Goal: Contribute content: Add original content to the website for others to see

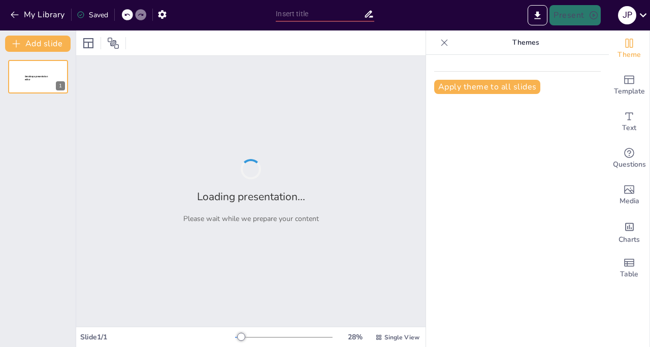
type input "Evolución de la Tecnología: Los Primeros Computadores"
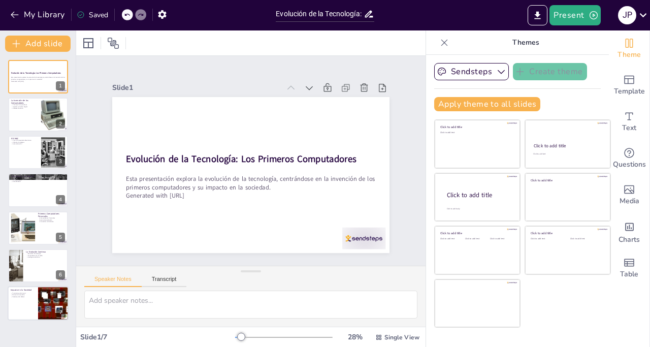
click at [29, 302] on div at bounding box center [38, 303] width 61 height 35
type textarea "La transformación social provocada por la invención de los computadores ha sido…"
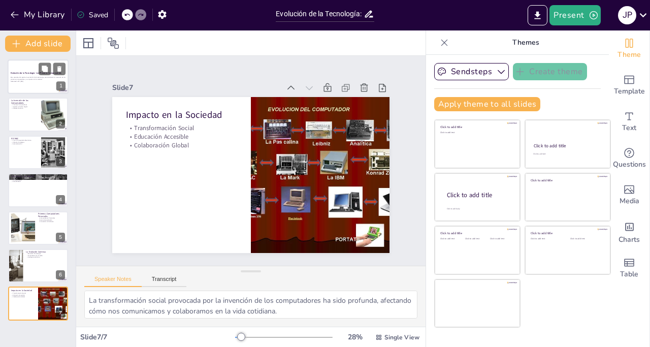
click at [23, 78] on p "Esta presentación explora la evolución de la tecnología, centrándose en la inve…" at bounding box center [38, 79] width 55 height 4
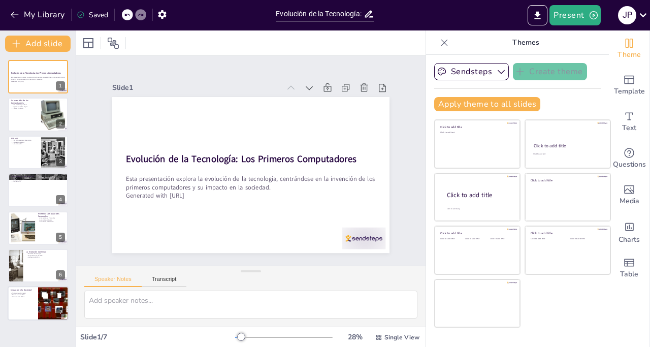
click at [38, 306] on div at bounding box center [53, 303] width 46 height 35
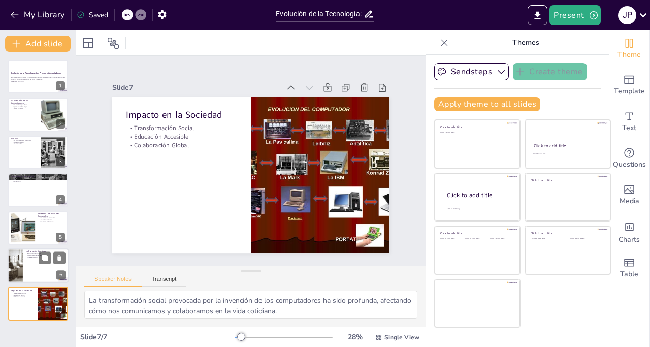
click at [45, 267] on div at bounding box center [38, 265] width 61 height 35
type textarea "La evolución continua de la tecnología desde los primeros computadores es un te…"
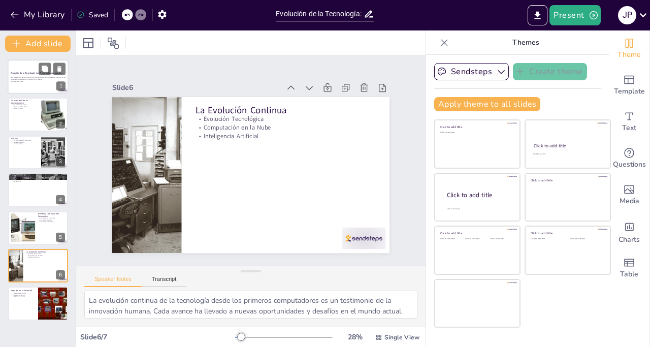
click at [23, 70] on div at bounding box center [38, 76] width 61 height 35
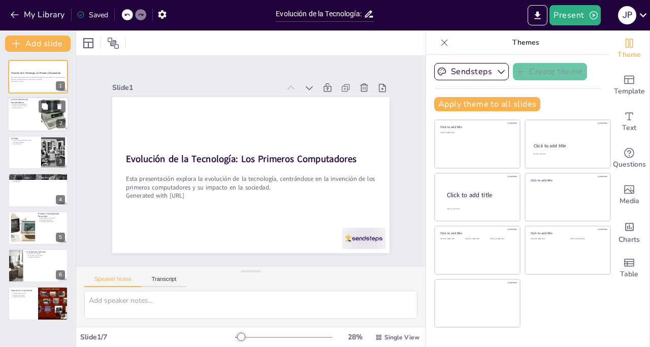
click at [27, 111] on div at bounding box center [38, 114] width 61 height 35
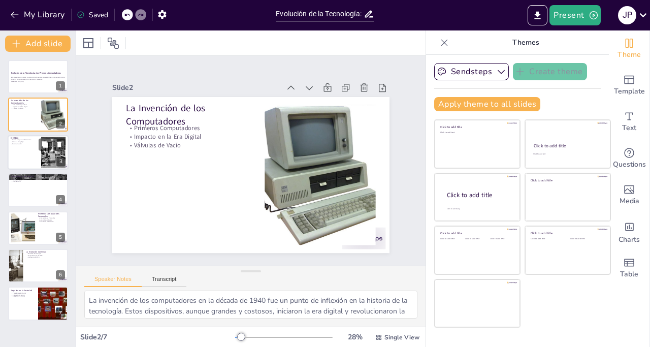
click at [31, 143] on p "Automatización" at bounding box center [24, 144] width 27 height 2
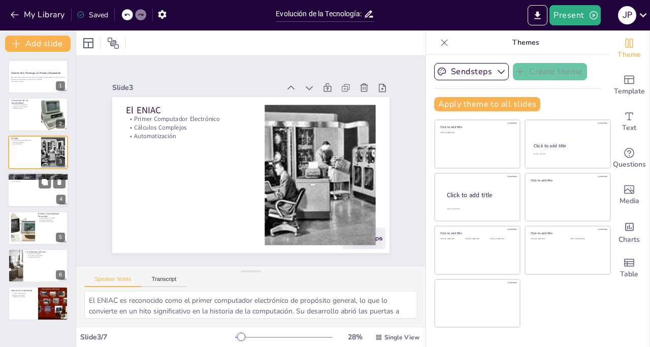
click at [31, 182] on div at bounding box center [38, 190] width 61 height 35
type textarea "La invención del transistor fue un avance clave en la tecnología de los computa…"
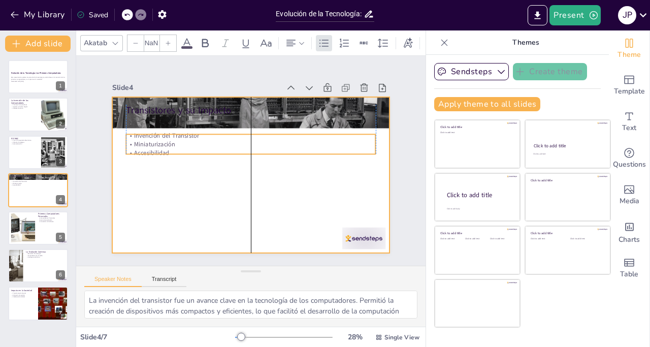
type input "32"
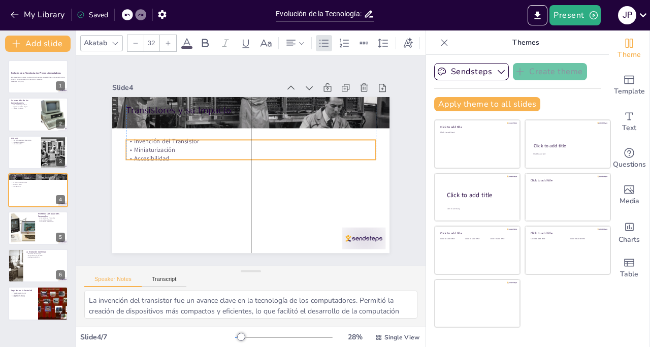
drag, startPoint x: 272, startPoint y: 127, endPoint x: 272, endPoint y: 150, distance: 22.3
click at [272, 150] on p "Accesibilidad" at bounding box center [250, 158] width 249 height 35
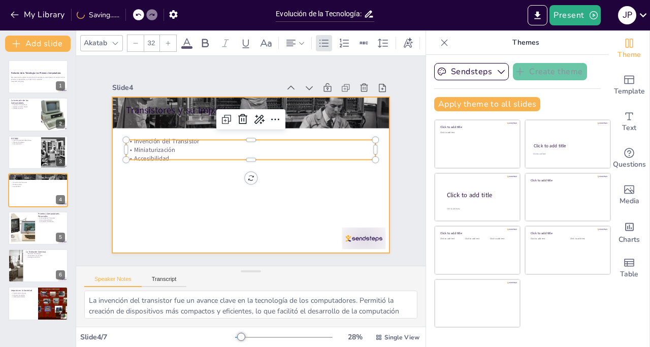
click at [275, 187] on div at bounding box center [250, 175] width 292 height 184
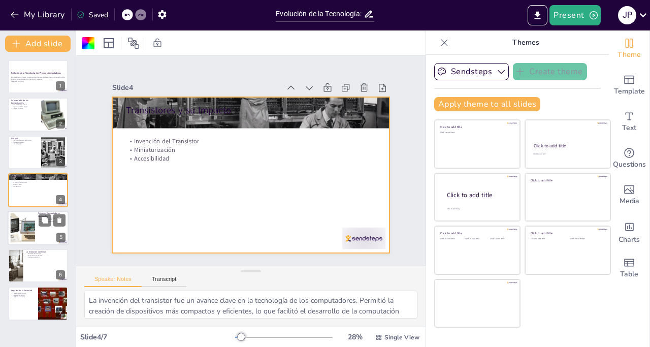
click at [32, 217] on div at bounding box center [22, 227] width 51 height 31
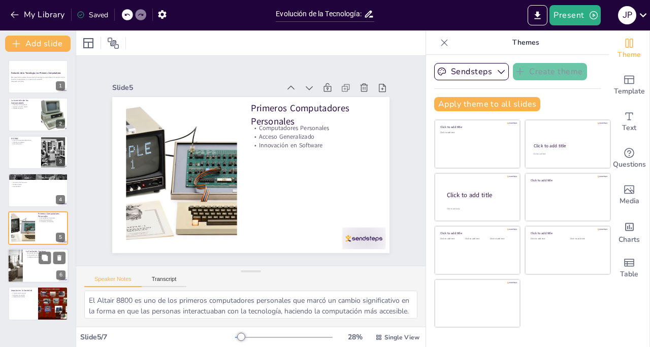
click at [42, 264] on div at bounding box center [38, 265] width 61 height 35
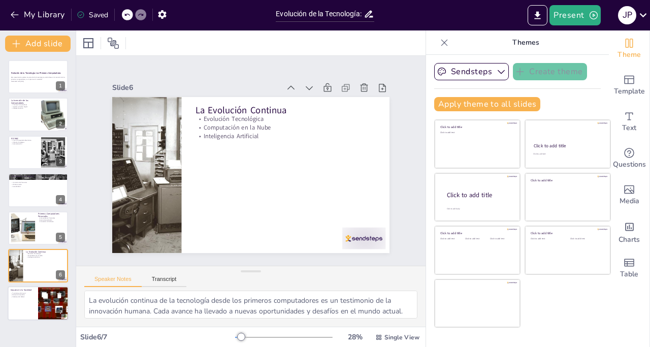
click at [54, 311] on div at bounding box center [53, 303] width 46 height 35
type textarea "La transformación social provocada por la invención de los computadores ha sido…"
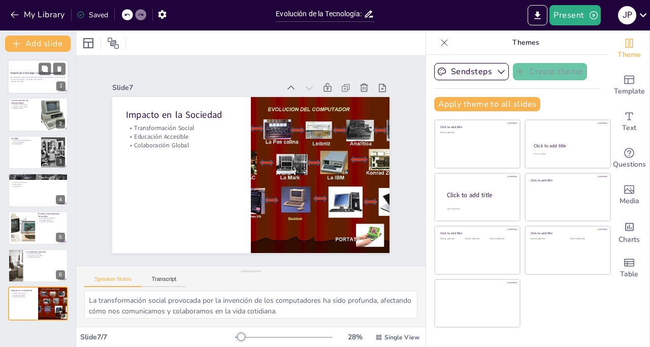
click at [16, 69] on div at bounding box center [38, 76] width 61 height 35
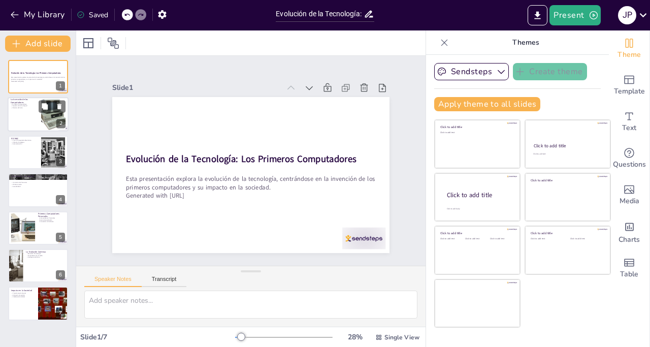
click at [13, 115] on div at bounding box center [38, 114] width 61 height 35
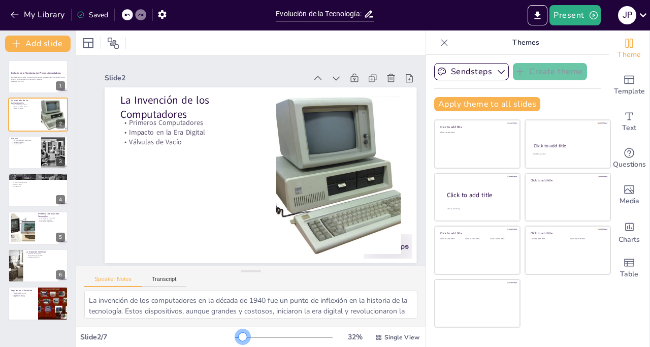
drag, startPoint x: 274, startPoint y: 337, endPoint x: 236, endPoint y: 335, distance: 38.1
click at [236, 335] on div at bounding box center [283, 337] width 97 height 8
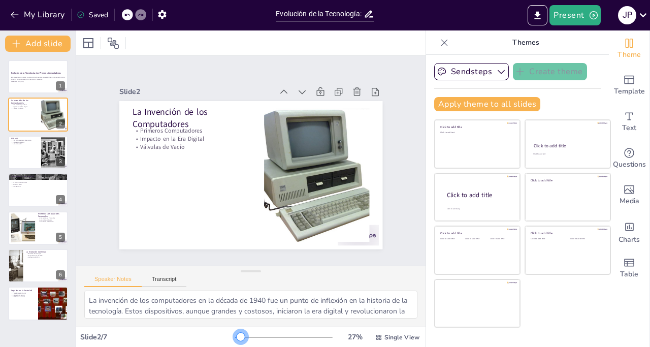
drag, startPoint x: 239, startPoint y: 333, endPoint x: 234, endPoint y: 335, distance: 5.3
click at [237, 335] on div at bounding box center [241, 336] width 8 height 8
click at [46, 318] on div at bounding box center [53, 303] width 46 height 35
type textarea "La transformación social provocada por la invención de los computadores ha sido…"
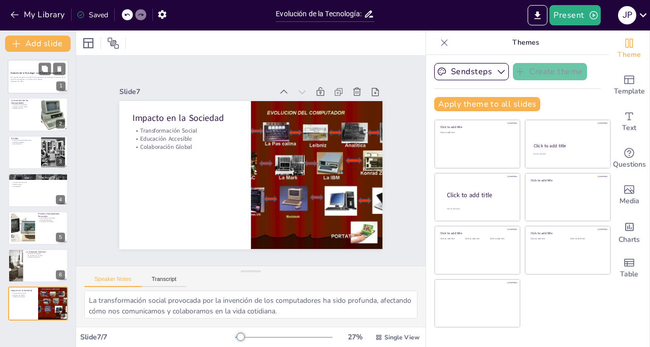
click at [24, 75] on div "Evolución de la Tecnología: Los Primeros Computadores" at bounding box center [38, 73] width 55 height 5
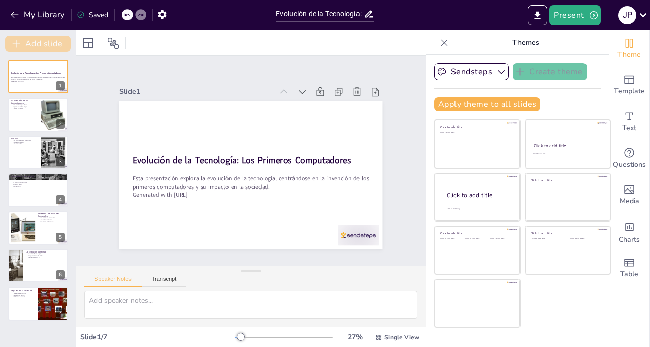
click at [58, 42] on button "Add slide" at bounding box center [37, 44] width 65 height 16
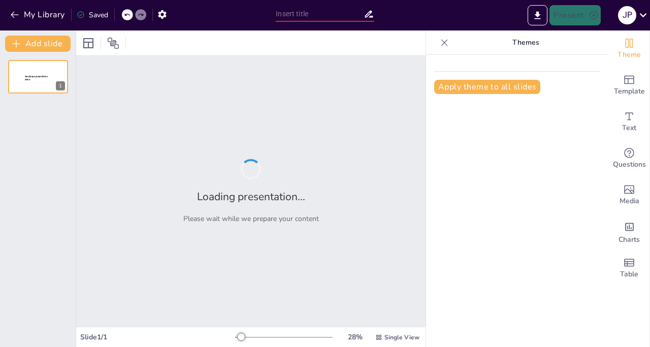
type input "Línea del Tiempo de la Invención de los Computadores: Hitos Clave"
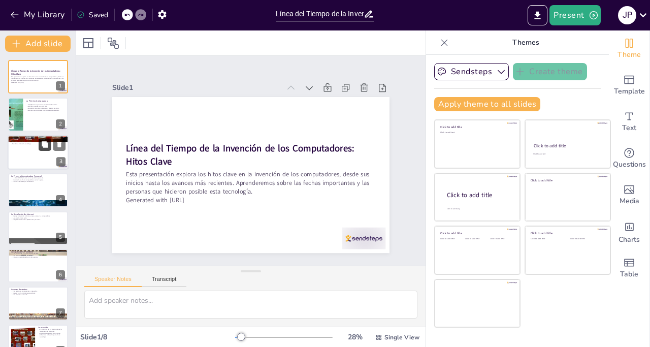
click at [41, 149] on button at bounding box center [45, 144] width 12 height 12
type textarea "La miniaturización de los computadores gracias al transistor permitió que la te…"
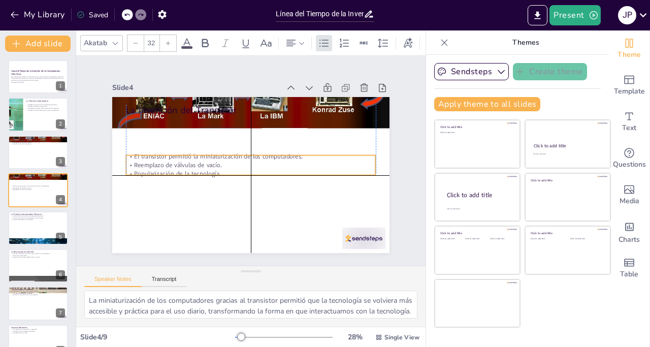
drag, startPoint x: 198, startPoint y: 127, endPoint x: 200, endPoint y: 163, distance: 36.1
click at [200, 163] on p "Reemplazo de válvulas de vacío." at bounding box center [248, 164] width 207 height 154
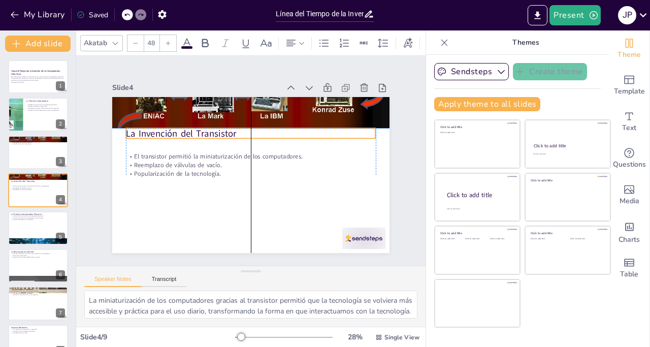
drag, startPoint x: 187, startPoint y: 108, endPoint x: 188, endPoint y: 126, distance: 18.3
click at [188, 126] on p "La Invención del Transistor" at bounding box center [261, 135] width 233 height 113
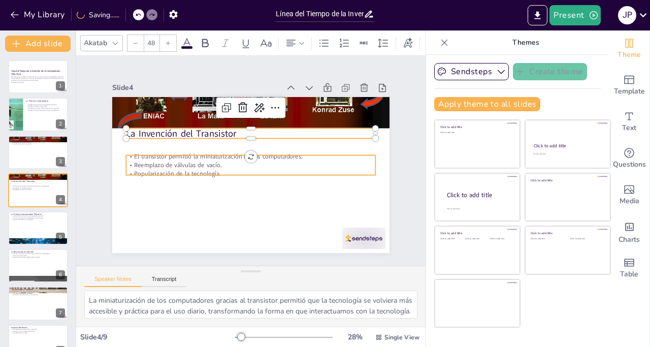
click at [208, 158] on p "Reemplazo de válvulas de vacío." at bounding box center [250, 165] width 249 height 35
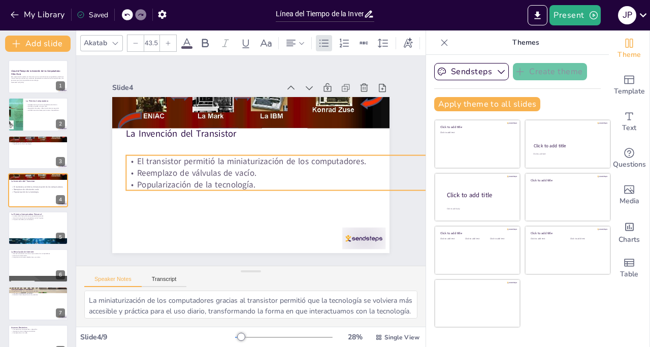
type input "44.3"
drag, startPoint x: 367, startPoint y: 172, endPoint x: 369, endPoint y: 180, distance: 7.8
click at [369, 180] on div "La Invención del Transistor El transistor permitió la miniaturización de los co…" at bounding box center [241, 172] width 310 height 302
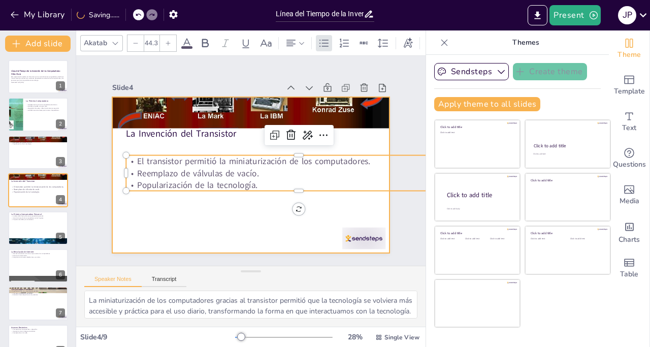
click at [363, 209] on div at bounding box center [244, 173] width 318 height 274
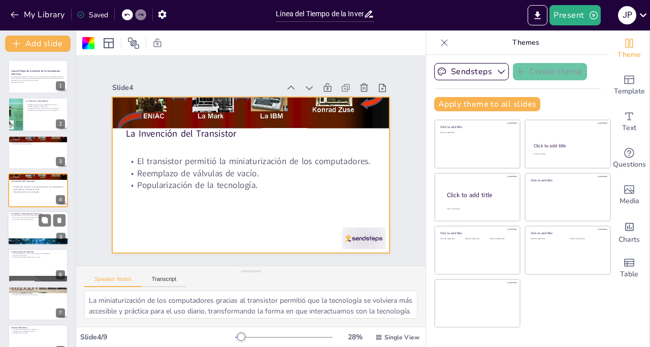
click at [17, 228] on div at bounding box center [38, 228] width 61 height 35
type textarea "La Altair 8800 es un hito en la historia de la computación personal, ya que est…"
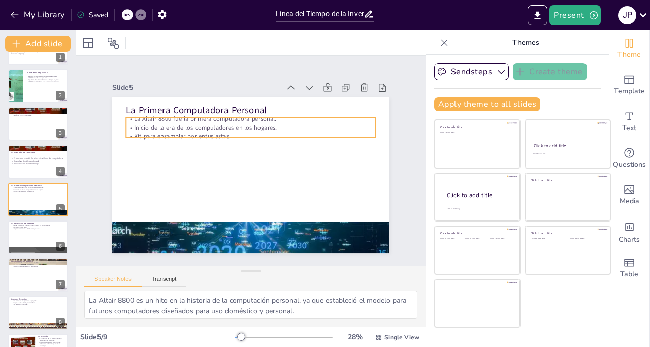
click at [208, 116] on p "La Altair 8800 fue la primera computadora personal." at bounding box center [285, 135] width 154 height 207
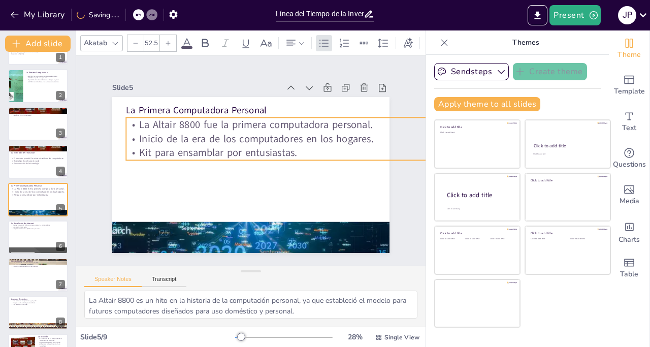
type input "53.4"
drag, startPoint x: 369, startPoint y: 136, endPoint x: 366, endPoint y: 149, distance: 13.4
click at [366, 149] on div "La Primera Computadora Personal La Altair 8800 fue la primera computadora perso…" at bounding box center [242, 171] width 316 height 289
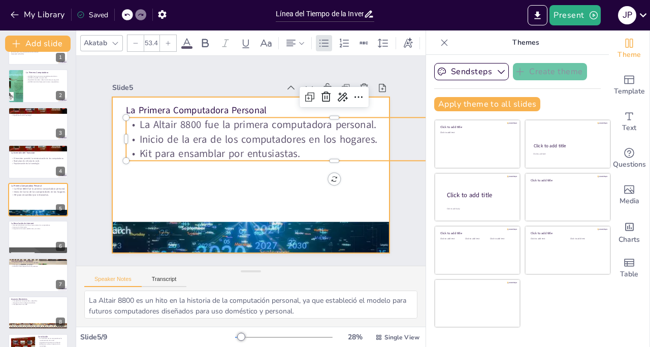
click at [246, 200] on div at bounding box center [252, 146] width 292 height 184
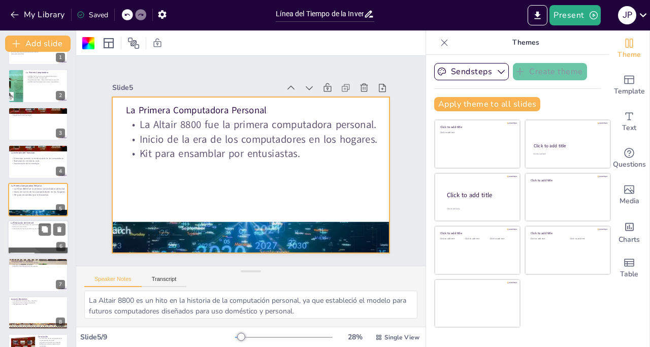
click at [25, 229] on div at bounding box center [38, 237] width 61 height 35
type textarea "La popularización de Internet cambió radicalmente la forma en que interactuamos…"
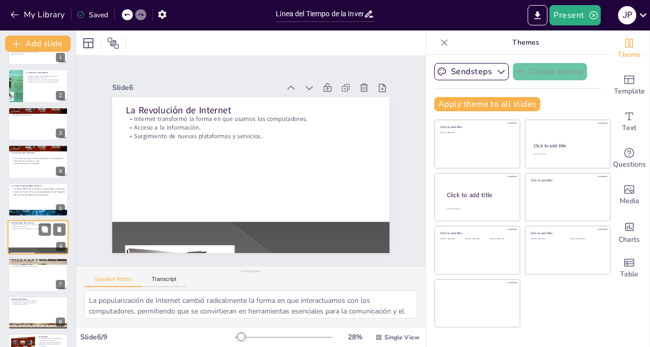
scroll to position [57, 0]
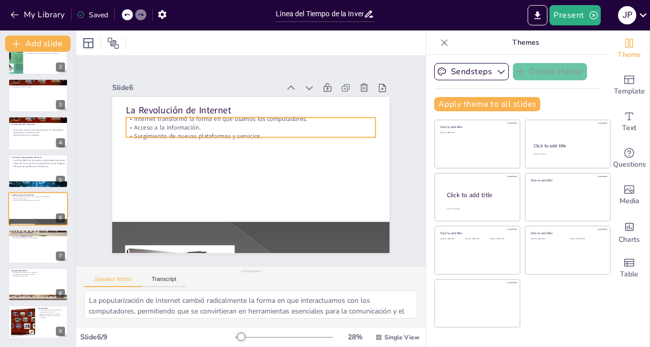
click at [182, 133] on div "La Revolución de Internet Internet transformó la forma en que usamos los comput…" at bounding box center [245, 173] width 317 height 255
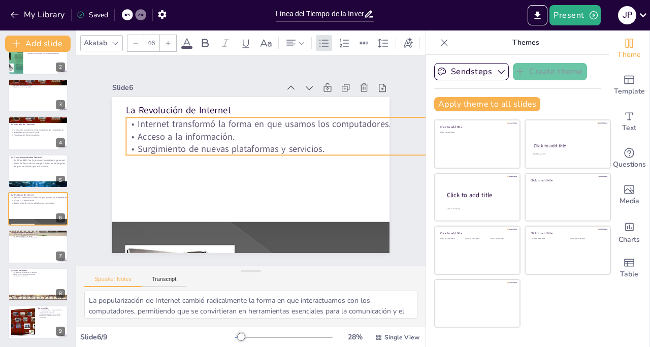
type input "46.8"
drag, startPoint x: 369, startPoint y: 132, endPoint x: 349, endPoint y: 141, distance: 21.8
click at [349, 141] on div "La Revolución de Internet Internet transformó la forma en que usamos los comput…" at bounding box center [245, 173] width 317 height 255
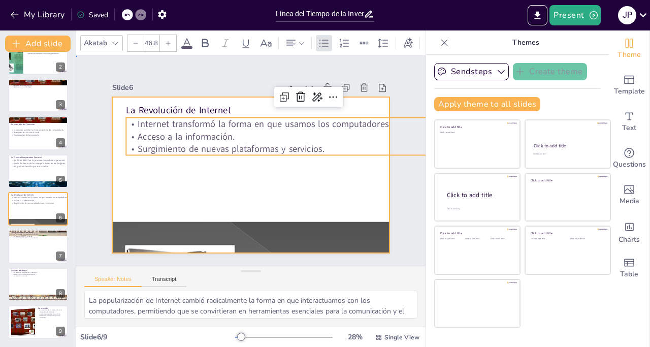
click at [342, 175] on div at bounding box center [246, 174] width 312 height 234
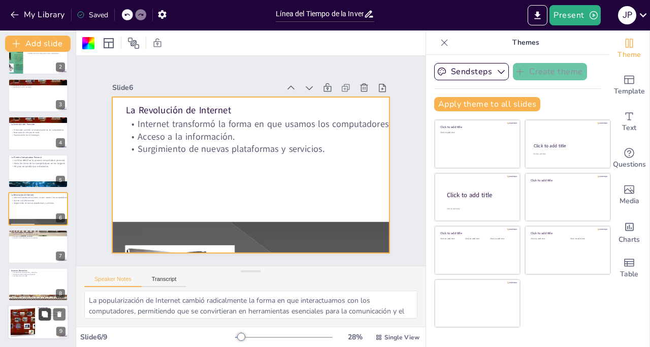
click at [39, 311] on button at bounding box center [45, 314] width 12 height 12
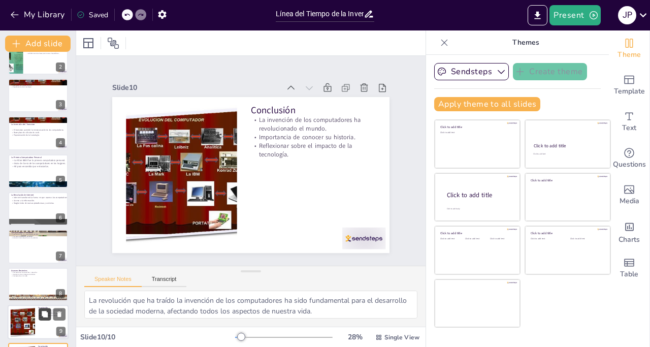
scroll to position [95, 0]
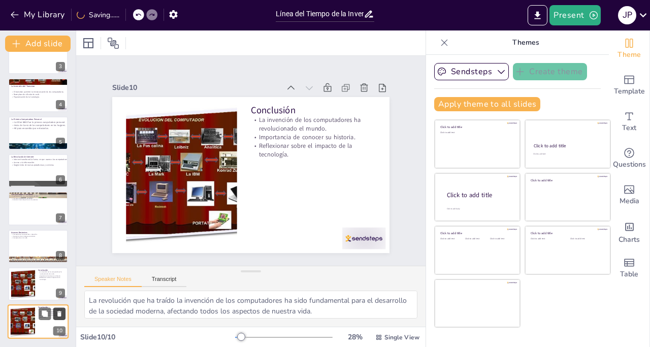
click at [58, 311] on icon at bounding box center [59, 314] width 4 height 6
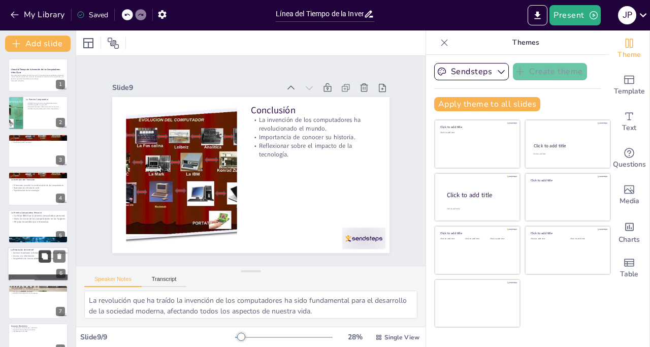
scroll to position [0, 0]
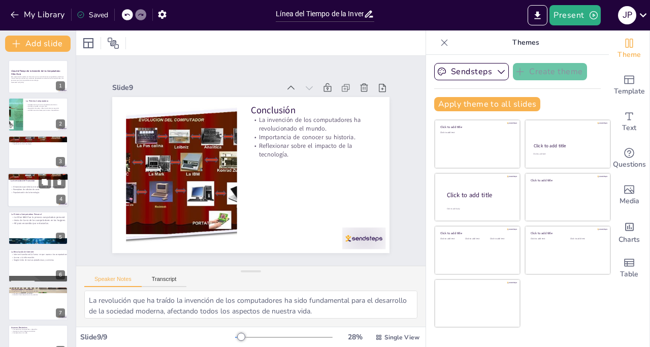
click at [21, 179] on div at bounding box center [38, 176] width 61 height 46
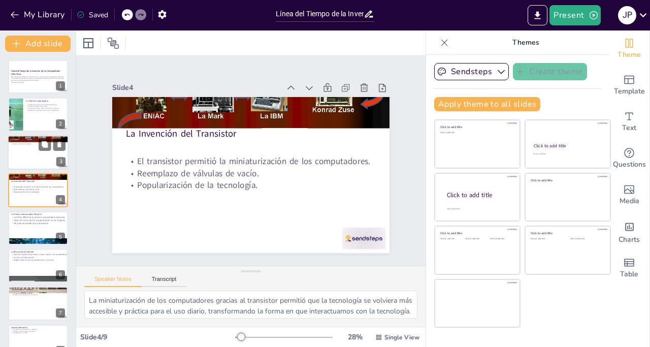
click at [19, 157] on div at bounding box center [38, 152] width 61 height 35
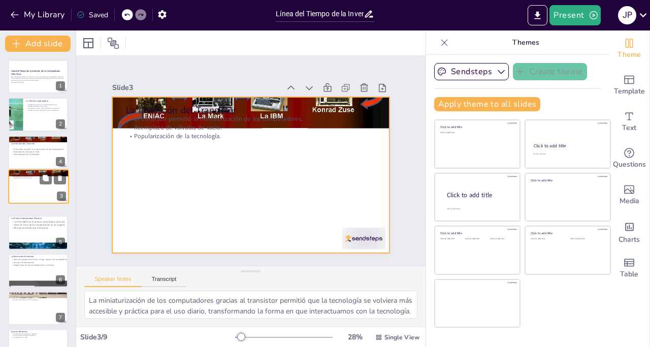
drag, startPoint x: 53, startPoint y: 161, endPoint x: 53, endPoint y: 199, distance: 38.1
click at [53, 199] on div at bounding box center [39, 187] width 60 height 34
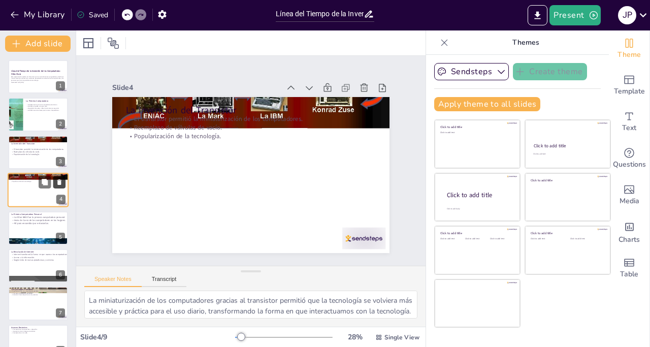
click at [61, 182] on icon at bounding box center [59, 182] width 4 height 6
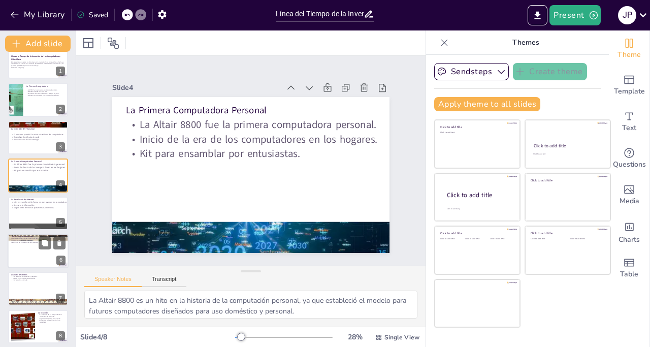
scroll to position [19, 0]
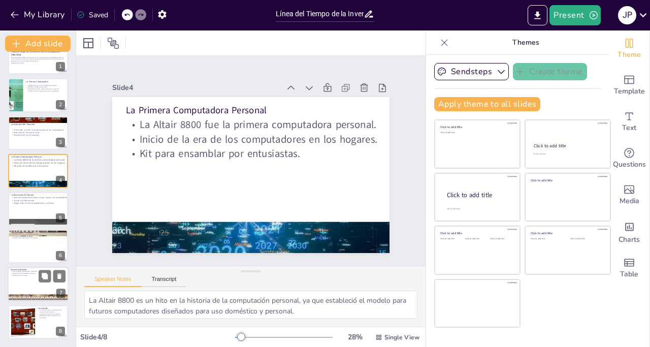
click at [17, 284] on div at bounding box center [38, 284] width 61 height 35
type textarea "La tendencia hacia computadores más potentes y compactos ha revolucionado la te…"
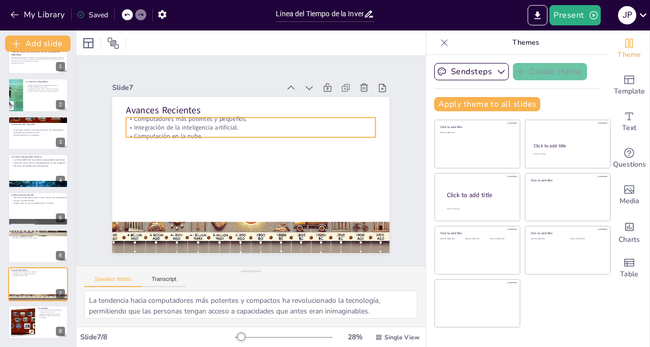
click at [201, 124] on p "Integración de la inteligencia artificial." at bounding box center [278, 141] width 154 height 207
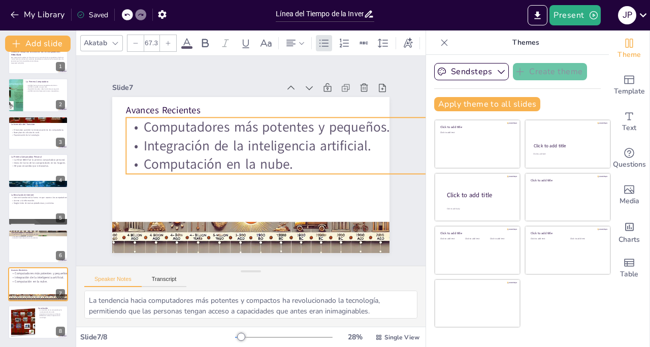
type input "69.8"
drag, startPoint x: 373, startPoint y: 146, endPoint x: 380, endPoint y: 159, distance: 15.0
click at [380, 159] on div "Avances Recientes Computadores más potentes y pequeños. Integración de la intel…" at bounding box center [246, 174] width 312 height 234
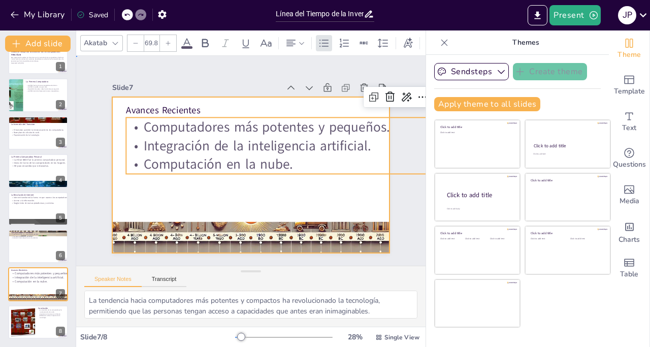
click at [358, 185] on div at bounding box center [260, 150] width 310 height 302
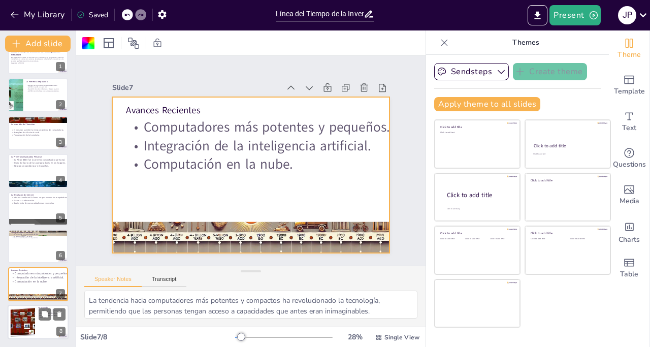
click at [26, 310] on div at bounding box center [23, 321] width 40 height 31
type textarea "La revolución que ha traído la invención de los computadores ha sido fundamenta…"
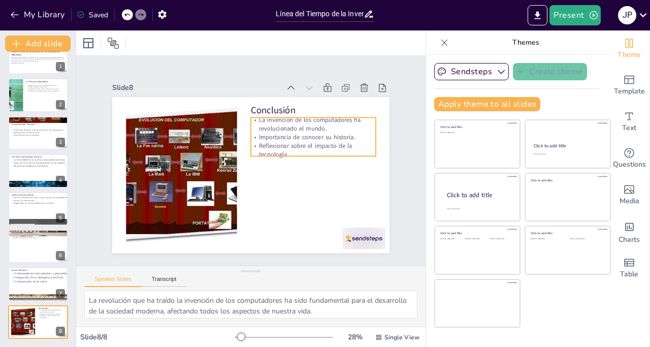
click at [288, 118] on p "La invención de los computadores ha revolucionado el mundo." at bounding box center [321, 144] width 124 height 55
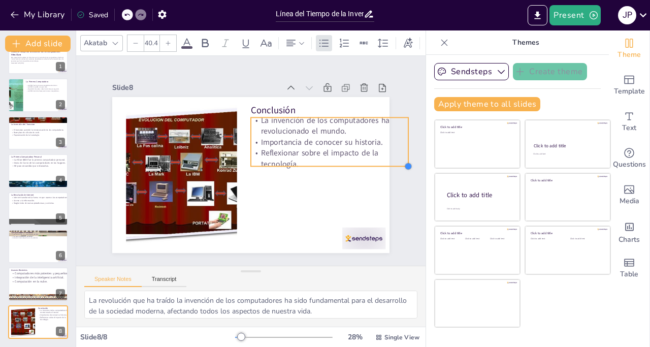
type input "39.5"
drag, startPoint x: 370, startPoint y: 152, endPoint x: 372, endPoint y: 161, distance: 9.3
click at [372, 161] on div "Conclusión La invención de los computadores ha revolucionado el mundo. Importan…" at bounding box center [239, 168] width 274 height 318
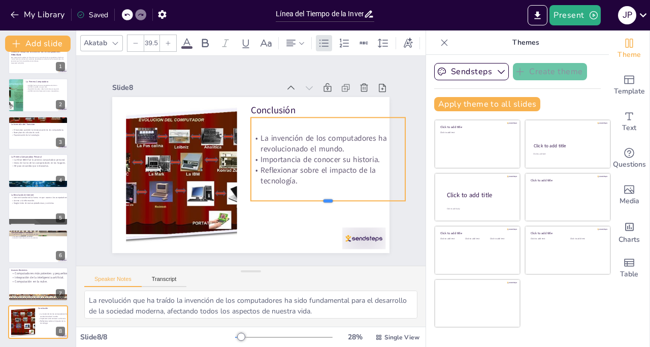
drag, startPoint x: 321, startPoint y: 164, endPoint x: 355, endPoint y: 202, distance: 51.0
click at [214, 200] on div at bounding box center [179, 213] width 70 height 144
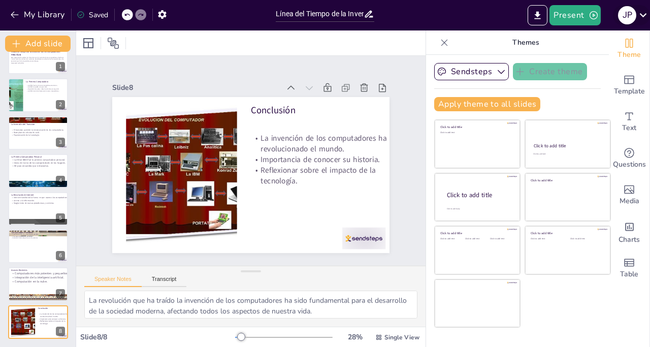
click at [640, 17] on icon at bounding box center [643, 15] width 14 height 14
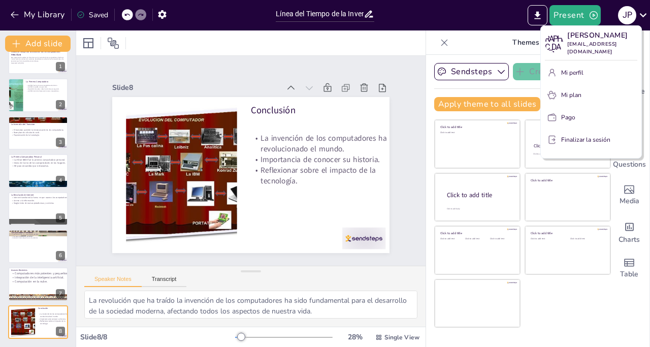
click at [14, 14] on div at bounding box center [325, 173] width 650 height 347
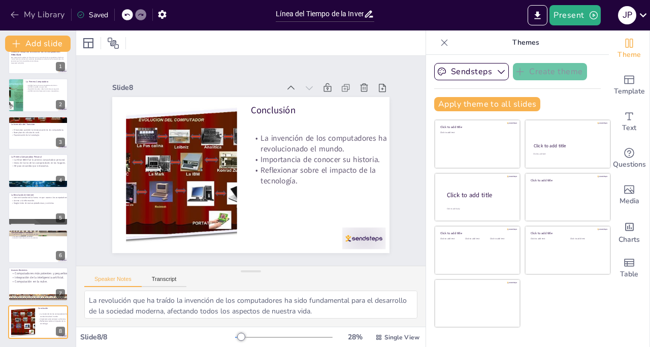
click at [40, 11] on button "My Library" at bounding box center [38, 15] width 61 height 16
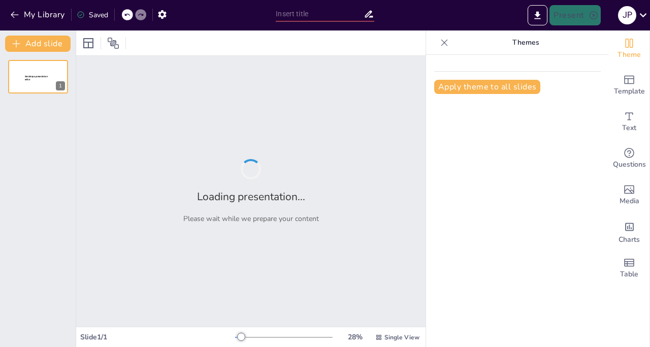
type input "Impacto del Cambio Climático en el Medio Ambiente"
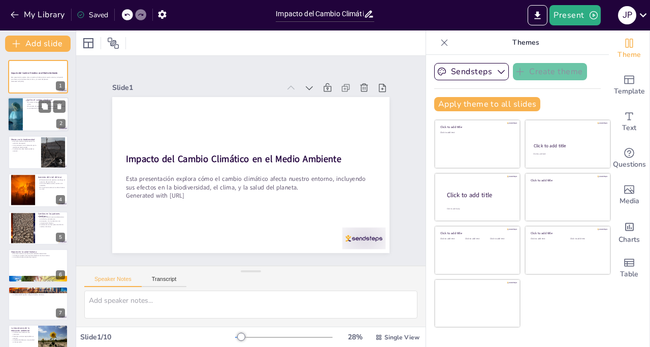
click at [42, 117] on div at bounding box center [38, 114] width 61 height 35
type textarea "El cambio climático se define por cambios significativos en el clima que ocurre…"
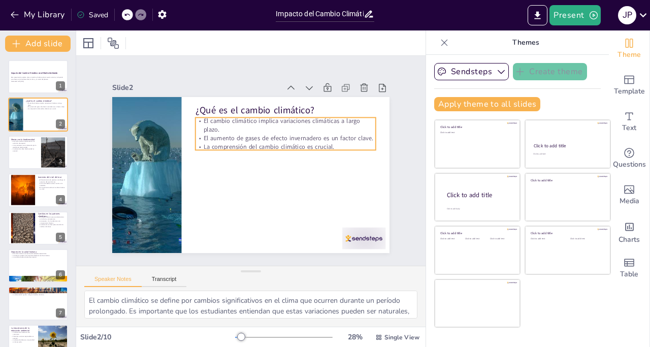
click at [301, 144] on p "La comprensión del cambio climático es crucial." at bounding box center [285, 146] width 180 height 9
type input "34"
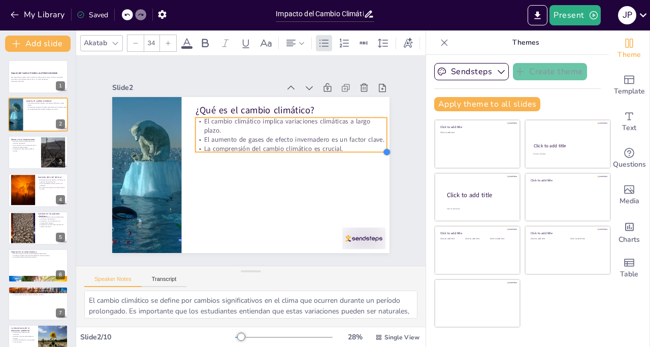
click at [368, 151] on div "¿Qué es el cambio climático? El cambio climático implica variaciones climáticas…" at bounding box center [249, 175] width 292 height 184
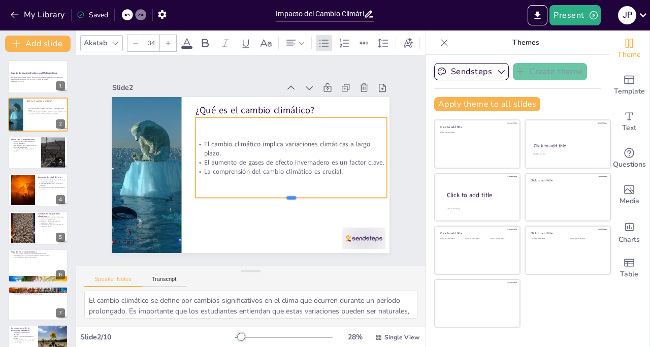
drag, startPoint x: 302, startPoint y: 149, endPoint x: 305, endPoint y: 195, distance: 45.8
click at [305, 195] on div at bounding box center [286, 205] width 191 height 28
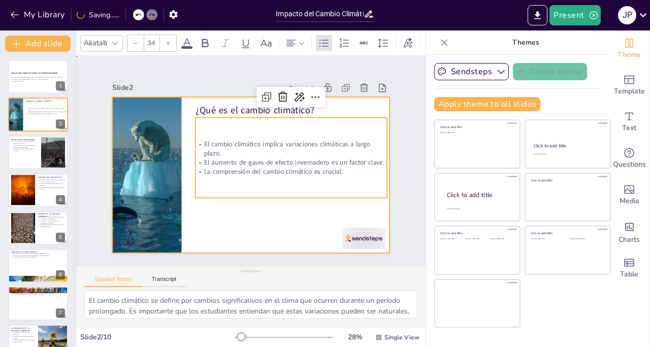
click at [256, 218] on div at bounding box center [250, 175] width 277 height 156
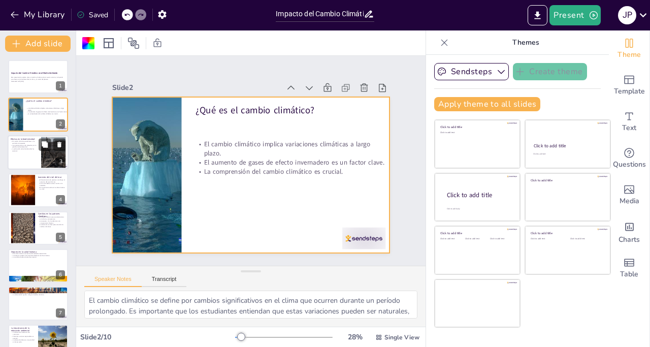
click at [19, 159] on div at bounding box center [38, 152] width 61 height 35
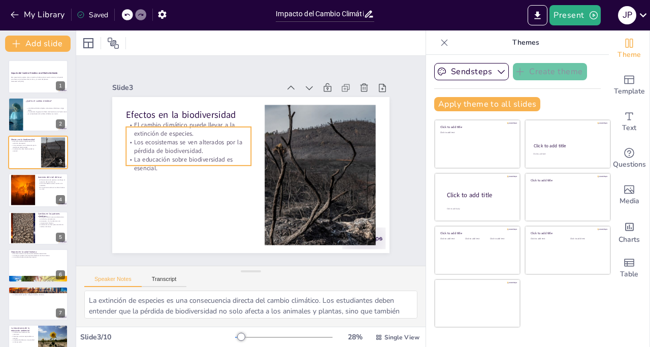
click at [186, 138] on p "Los ecosistemas se ven alterados por la pérdida de biodiversidad." at bounding box center [188, 146] width 125 height 17
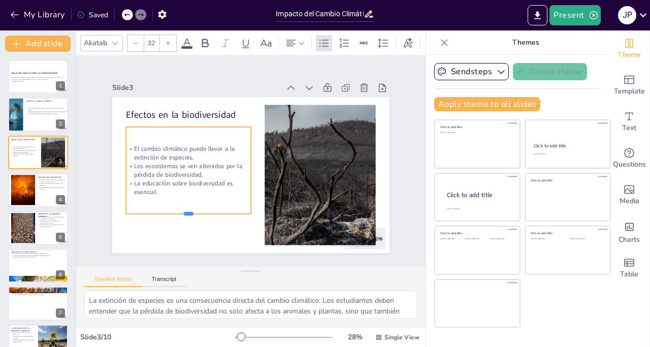
drag, startPoint x: 183, startPoint y: 161, endPoint x: 181, endPoint y: 210, distance: 48.3
click at [181, 210] on div at bounding box center [182, 210] width 125 height 21
click at [25, 190] on div at bounding box center [22, 190] width 47 height 31
type textarea "Los glaciares son cruciales para el equilibrio del nivel del mar. Cuando se der…"
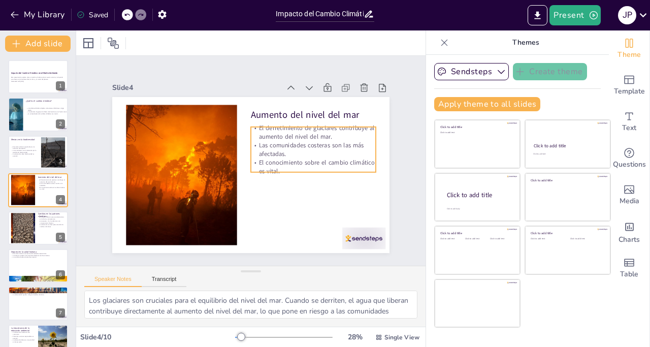
click at [296, 136] on p "El derretimiento de glaciares contribuye al aumento del nivel del mar." at bounding box center [313, 131] width 125 height 17
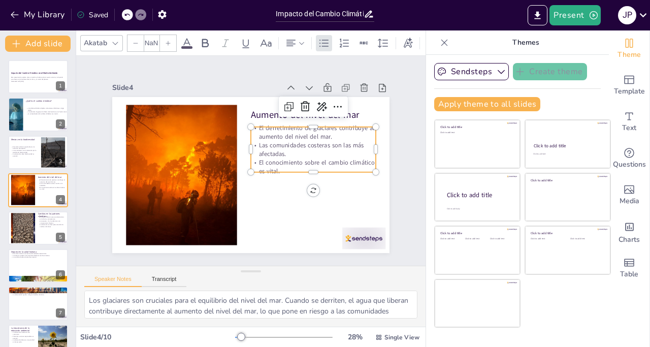
type input "32"
click at [306, 166] on p "El conocimiento sobre el cambio climático es vital." at bounding box center [312, 173] width 126 height 30
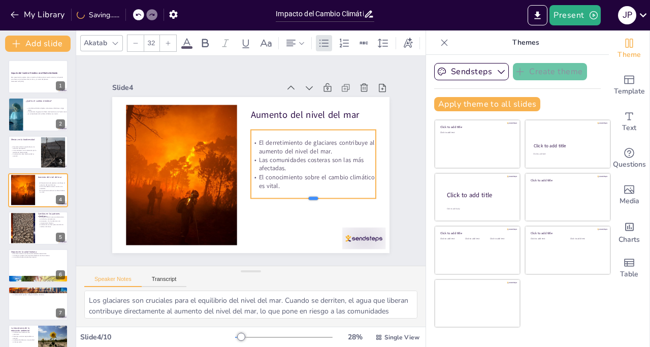
drag, startPoint x: 305, startPoint y: 171, endPoint x: 274, endPoint y: 220, distance: 57.7
click at [304, 201] on div "Aumento del nivel del mar El derretimiento de glaciares contribuye al aumento d…" at bounding box center [250, 175] width 277 height 156
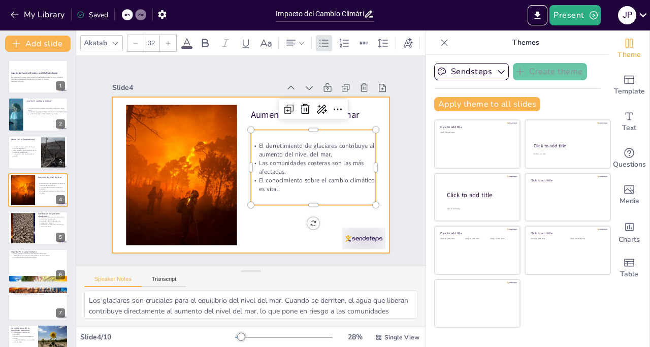
click at [267, 223] on div at bounding box center [250, 175] width 277 height 156
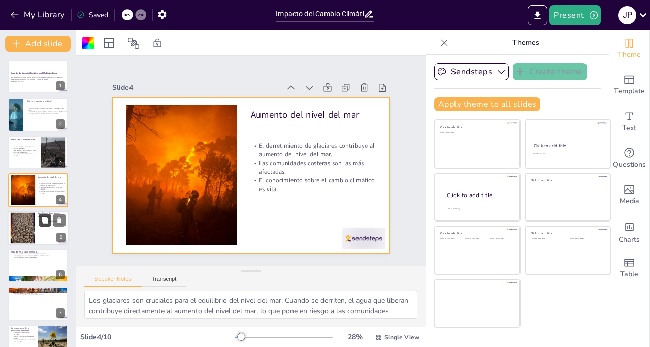
click at [43, 222] on icon at bounding box center [45, 220] width 6 height 6
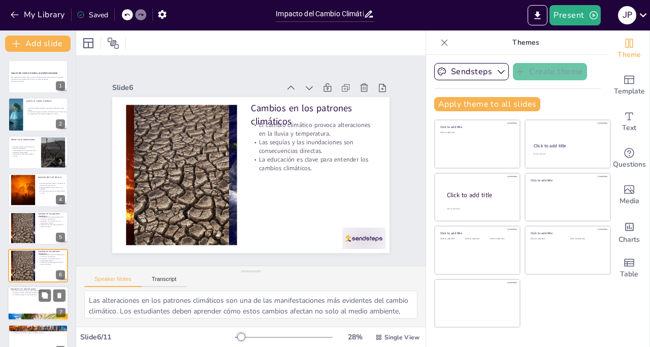
scroll to position [66, 0]
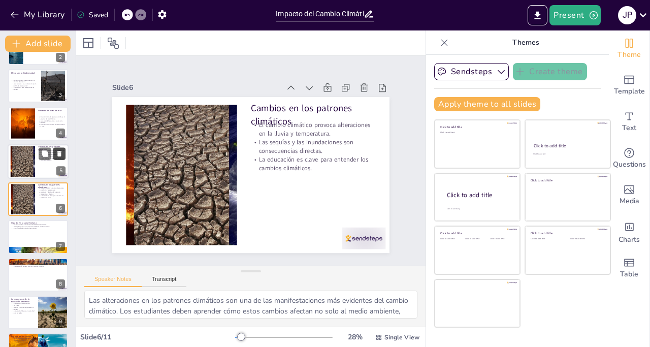
click at [59, 157] on icon at bounding box center [59, 153] width 7 height 7
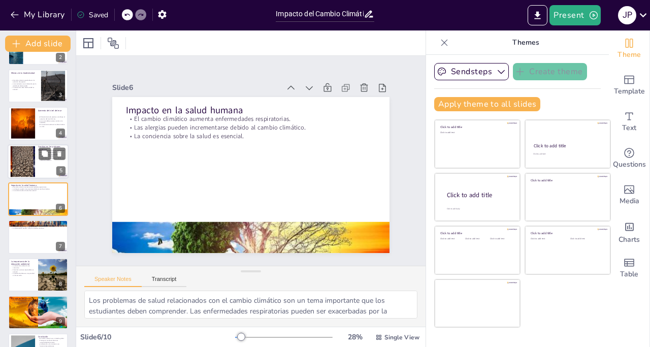
click at [11, 160] on div at bounding box center [22, 161] width 63 height 31
type textarea "Las alteraciones en los patrones climáticos son una de las manifestaciones más …"
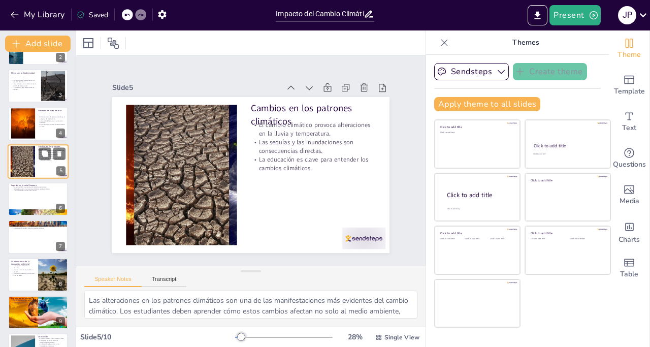
scroll to position [28, 0]
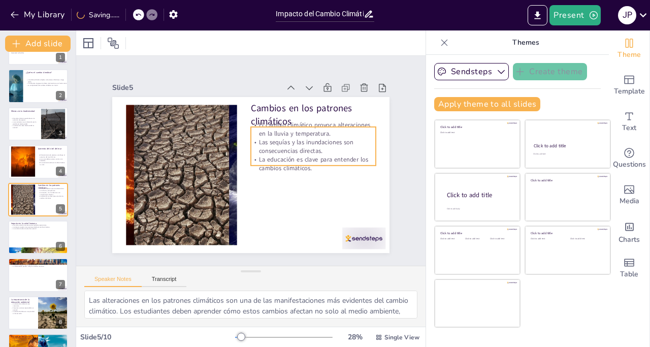
click at [294, 146] on p "Las sequías y las inundaciones son consecuencias directas." at bounding box center [313, 146] width 125 height 17
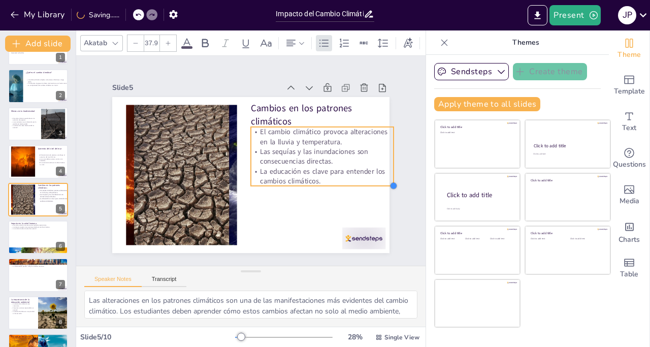
type input "36.6"
drag, startPoint x: 366, startPoint y: 165, endPoint x: 363, endPoint y: 171, distance: 6.1
click at [363, 171] on div "Cambios en los patrones climáticos El cambio climático provoca alteraciones en …" at bounding box center [250, 175] width 277 height 156
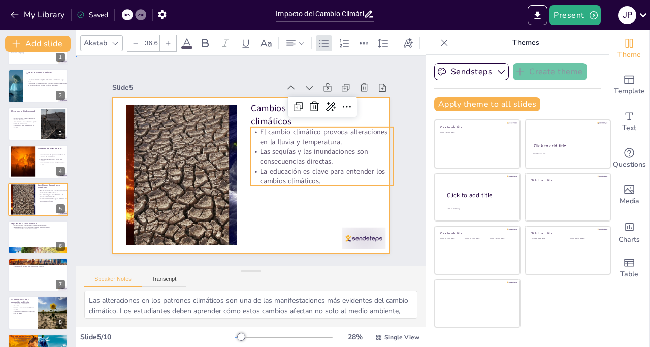
click at [351, 191] on div at bounding box center [250, 175] width 277 height 156
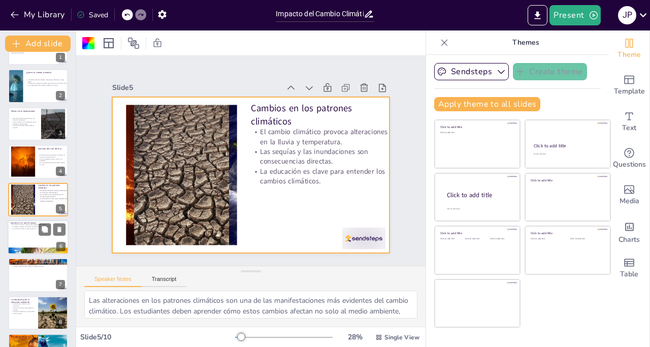
click at [25, 235] on div at bounding box center [38, 237] width 61 height 35
type textarea "Los problemas de salud relacionados con el cambio climático son un tema importa…"
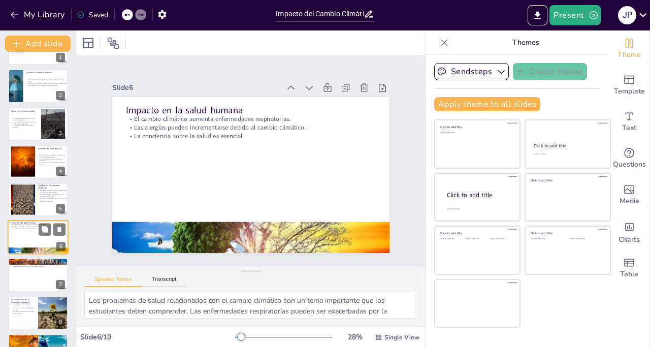
scroll to position [66, 0]
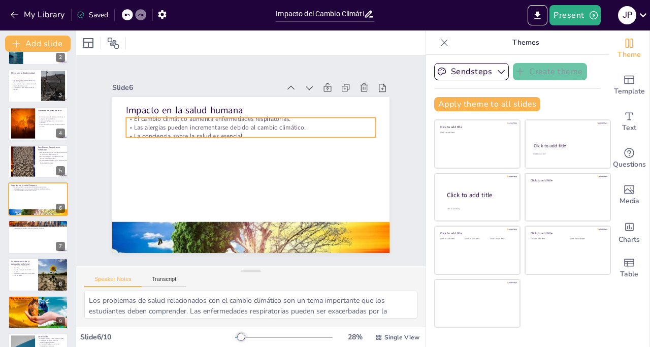
click at [220, 127] on p "La conciencia sobre la salud es esencial." at bounding box center [253, 136] width 249 height 35
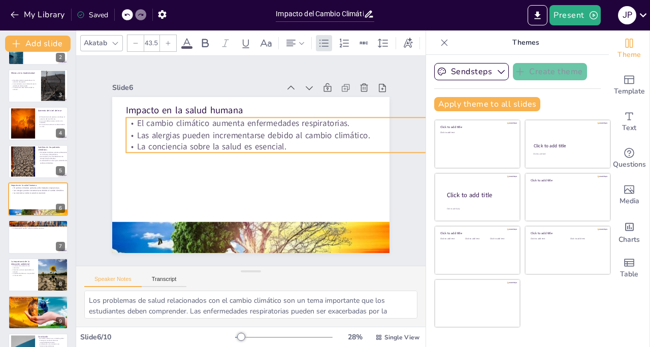
type input "44.3"
drag, startPoint x: 369, startPoint y: 133, endPoint x: 356, endPoint y: 141, distance: 14.8
click at [356, 141] on div "Impacto en la salud humana El cambio climático aumenta enfermedades respiratori…" at bounding box center [250, 175] width 277 height 156
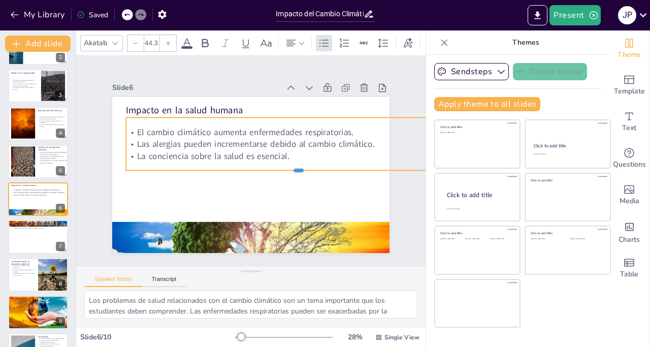
drag, startPoint x: 292, startPoint y: 150, endPoint x: 293, endPoint y: 167, distance: 17.3
click at [293, 171] on div at bounding box center [299, 175] width 346 height 8
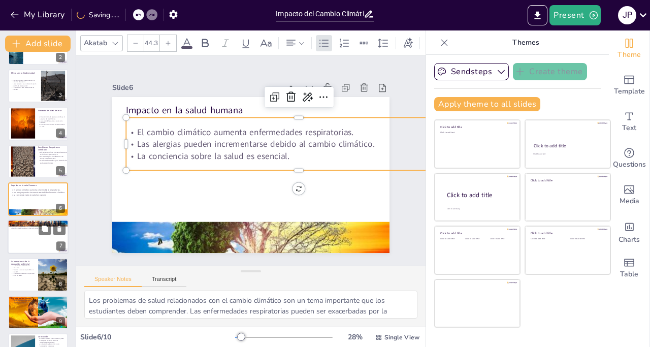
click at [22, 235] on div at bounding box center [38, 237] width 61 height 35
type textarea "Reducir el uso de combustibles fósiles es una de las acciones más efectivas par…"
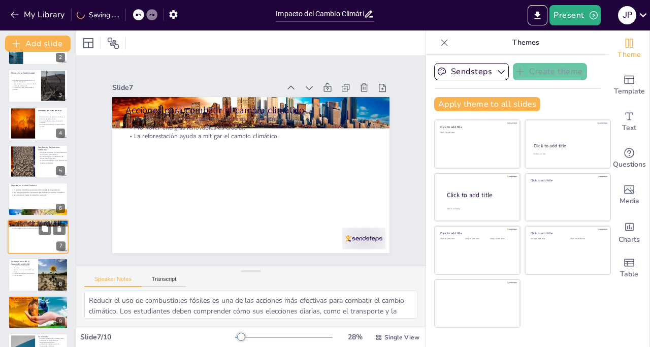
scroll to position [95, 0]
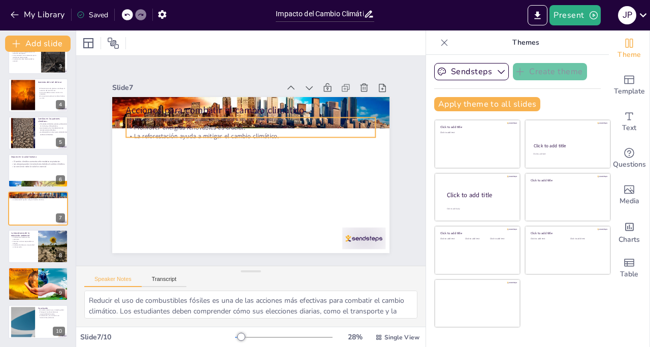
click at [165, 131] on p "La reforestación ayuda a mitigar el cambio climático." at bounding box center [250, 135] width 249 height 9
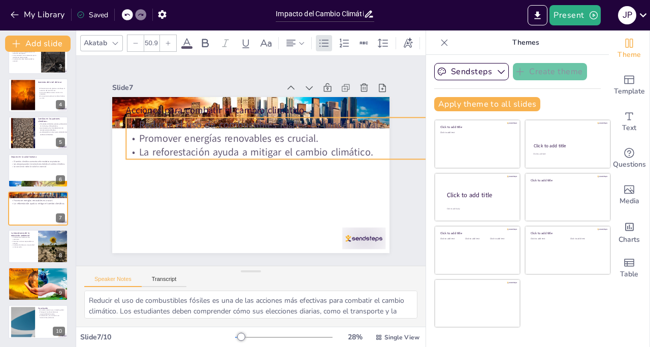
type input "51.7"
drag, startPoint x: 365, startPoint y: 135, endPoint x: 371, endPoint y: 147, distance: 13.4
click at [371, 147] on div "Acciones para combatir el cambio climático Reducir el uso de combustibles fósil…" at bounding box center [249, 175] width 292 height 184
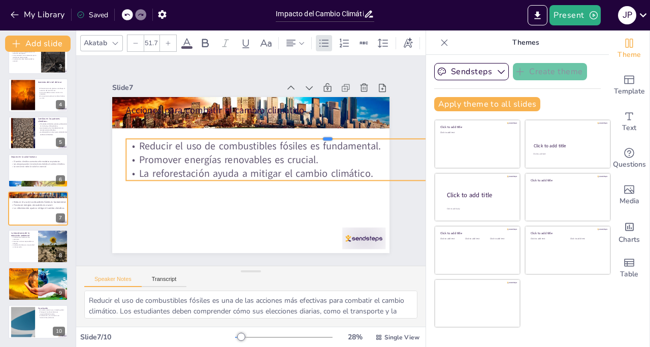
drag, startPoint x: 344, startPoint y: 113, endPoint x: 341, endPoint y: 135, distance: 21.5
click at [341, 135] on div at bounding box center [327, 134] width 403 height 8
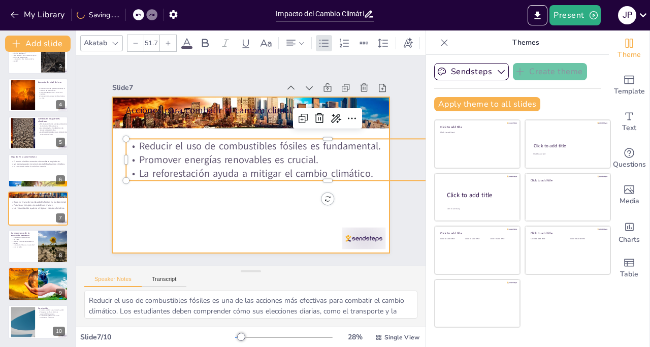
click at [344, 192] on div at bounding box center [249, 175] width 292 height 184
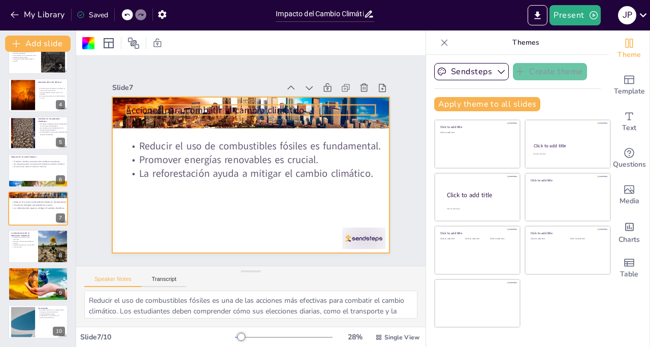
click at [242, 104] on p "Acciones para combatir el cambio climático" at bounding box center [250, 110] width 249 height 13
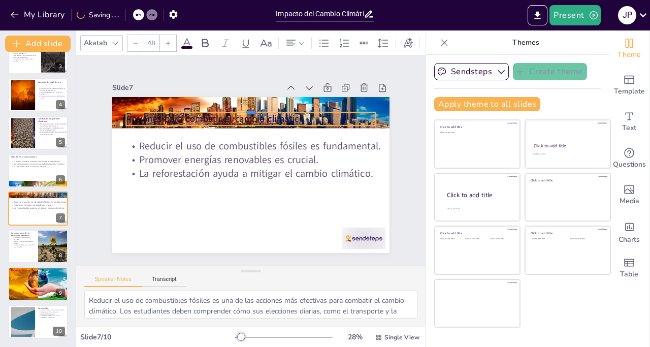
drag, startPoint x: 282, startPoint y: 101, endPoint x: 284, endPoint y: 126, distance: 25.5
click at [284, 126] on div "Acciones para combatir el cambio climático Reducir el uso de combustibles fósil…" at bounding box center [250, 175] width 292 height 184
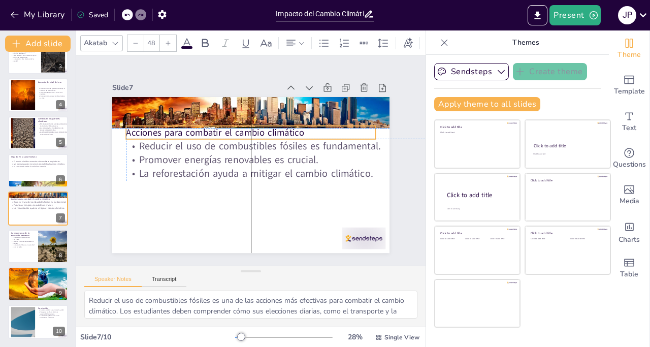
drag, startPoint x: 292, startPoint y: 110, endPoint x: 295, endPoint y: 120, distance: 10.6
click at [295, 112] on div "Acciones para combatir el cambio climático Reducir el uso de combustibles fósil…" at bounding box center [258, 97] width 276 height 29
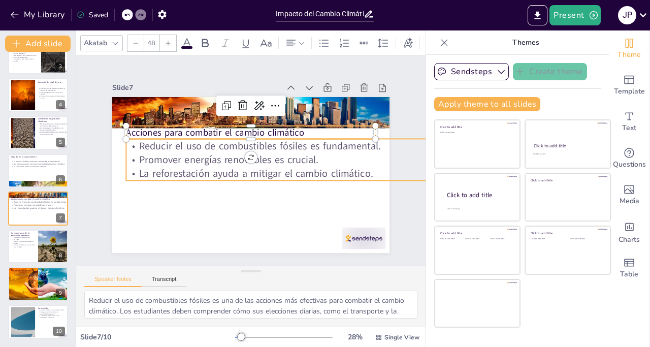
click at [318, 166] on p "La reforestación ayuda a mitigar el cambio climático." at bounding box center [326, 181] width 403 height 56
type input "51.7"
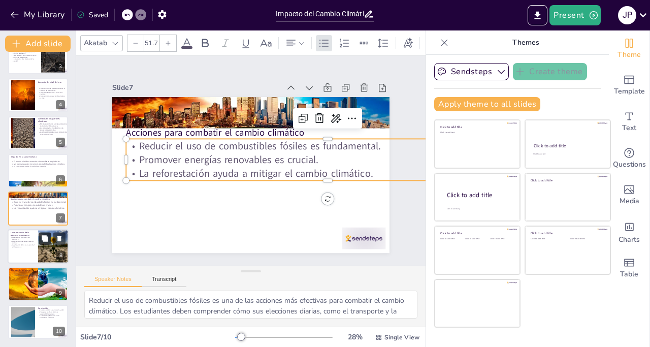
click at [46, 243] on button at bounding box center [45, 238] width 12 height 12
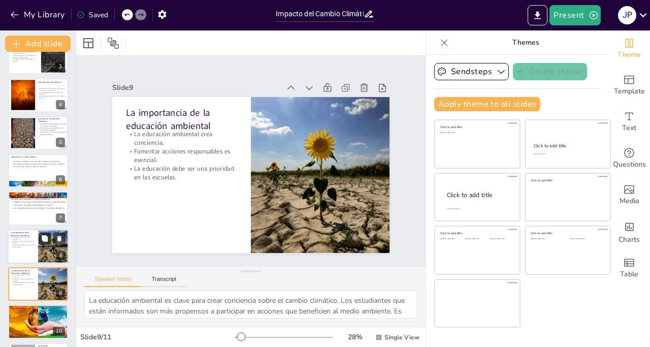
scroll to position [132, 0]
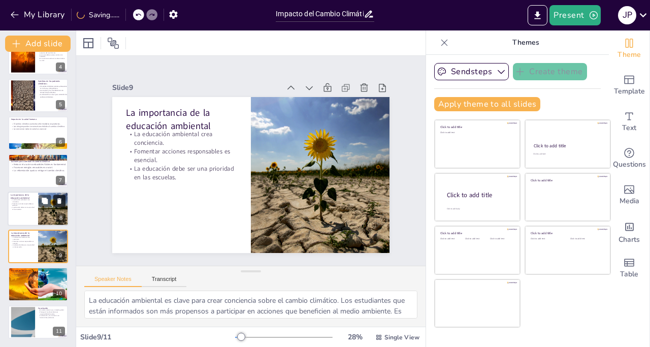
click at [61, 199] on icon at bounding box center [59, 201] width 4 height 6
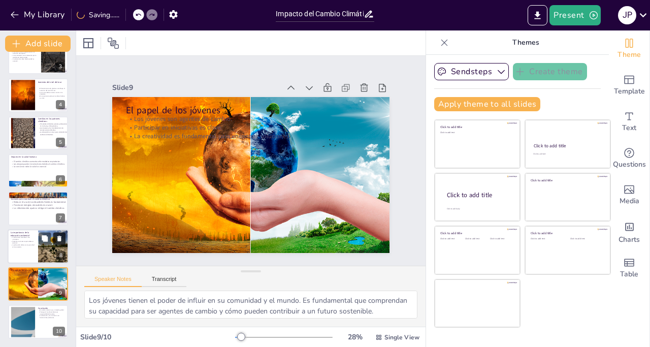
scroll to position [95, 0]
click at [29, 251] on div at bounding box center [38, 246] width 61 height 35
type textarea "La educación ambiental es clave para crear conciencia sobre el cambio climático…"
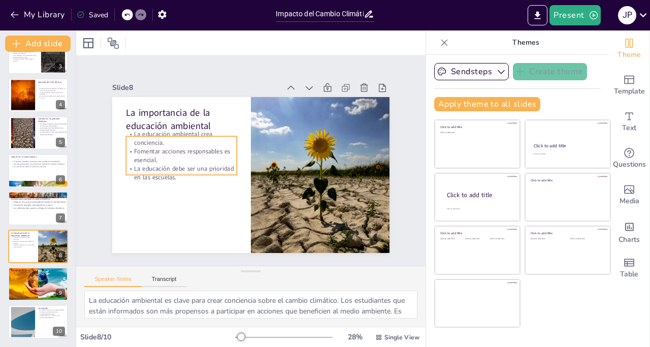
click at [179, 147] on p "Fomentar acciones responsables es esencial." at bounding box center [181, 155] width 111 height 17
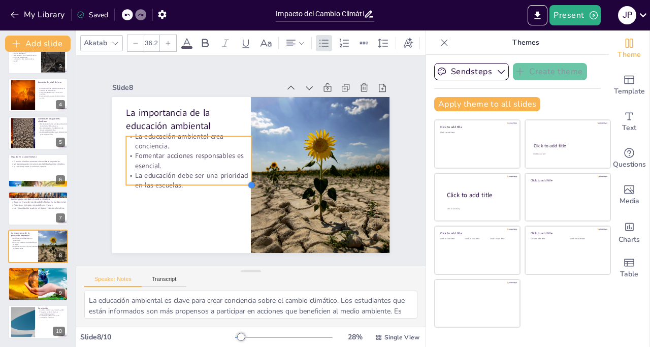
type input "35.8"
click at [227, 177] on div "La importancia de la educación ambiental La educación ambiental crea conciencia…" at bounding box center [250, 175] width 277 height 156
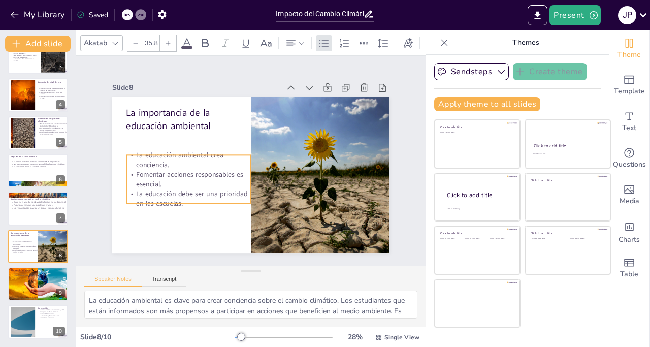
drag, startPoint x: 178, startPoint y: 180, endPoint x: 176, endPoint y: 198, distance: 18.9
click at [176, 198] on p "La educación debe ser una prioridad en las escuelas." at bounding box center [189, 198] width 124 height 19
click at [24, 282] on div at bounding box center [38, 283] width 62 height 35
type textarea "Los jóvenes tienen el poder de influir en su comunidad y el mundo. Es fundament…"
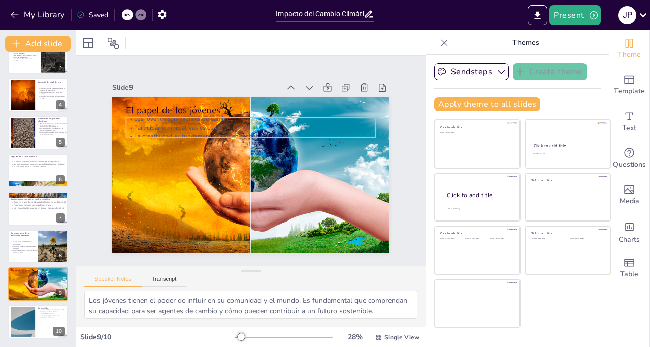
click at [194, 124] on p "Participar en iniciativas es clave." at bounding box center [250, 127] width 249 height 9
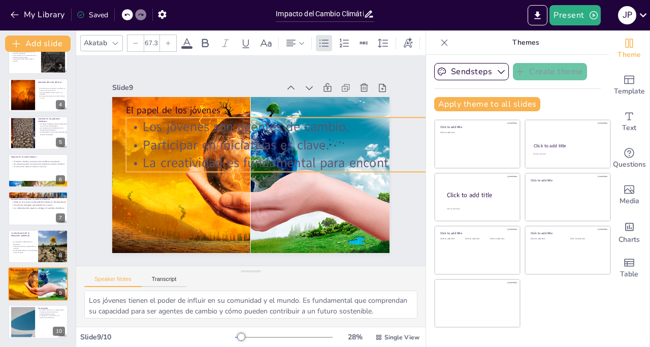
drag, startPoint x: 373, startPoint y: 146, endPoint x: 292, endPoint y: 158, distance: 81.7
click at [292, 158] on div "El papel de los jóvenes Los jóvenes son agentes de cambio. Participar en inicia…" at bounding box center [250, 175] width 277 height 156
drag, startPoint x: 382, startPoint y: 171, endPoint x: 376, endPoint y: 168, distance: 6.8
click at [376, 168] on div at bounding box center [386, 190] width 523 height 63
drag, startPoint x: 391, startPoint y: 167, endPoint x: 391, endPoint y: 153, distance: 13.7
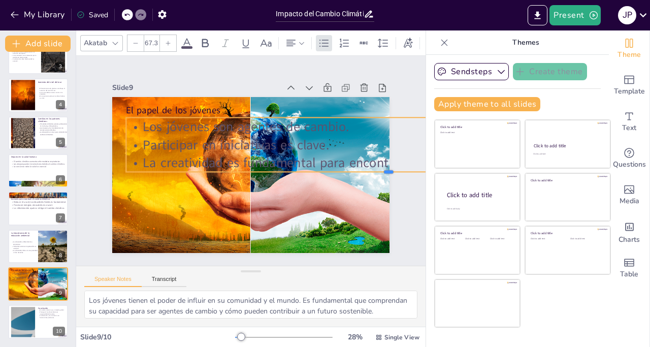
click at [391, 156] on div "Slide 1 Impacto del Cambio Climático en el Medio Ambiente Esta presentación exp…" at bounding box center [251, 161] width 334 height 184
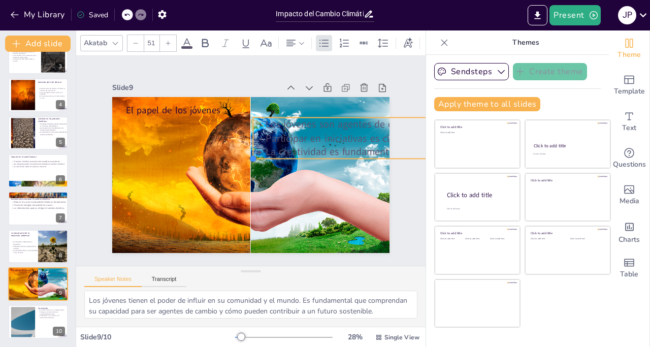
drag, startPoint x: 119, startPoint y: 167, endPoint x: 255, endPoint y: 142, distance: 138.3
click at [248, 145] on div "El papel de los jóvenes Los jóvenes son agentes de cambio. Participar en inicia…" at bounding box center [250, 175] width 292 height 184
type input "50.8"
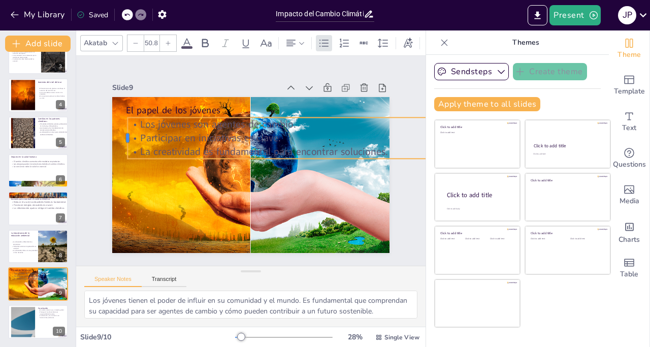
drag, startPoint x: 244, startPoint y: 120, endPoint x: 201, endPoint y: 146, distance: 50.3
click at [120, 130] on div at bounding box center [126, 125] width 12 height 42
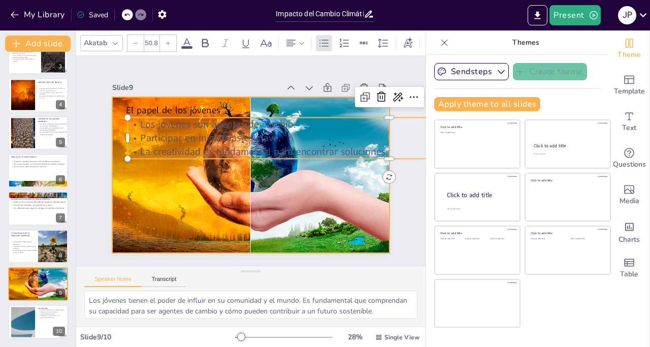
click at [346, 176] on div at bounding box center [249, 175] width 295 height 184
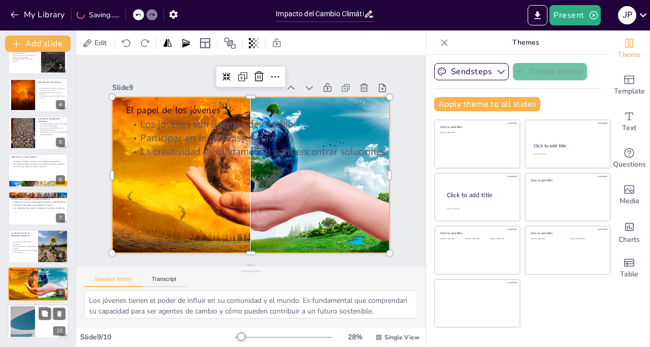
click at [25, 323] on div at bounding box center [22, 321] width 55 height 31
type textarea "Reconocer que el cambio climático es un desafío global es esencial para que los…"
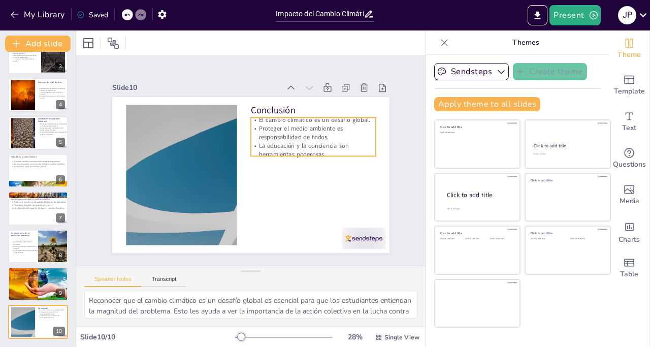
click at [268, 141] on p "La educación y la conciencia son herramientas poderosas." at bounding box center [314, 156] width 126 height 30
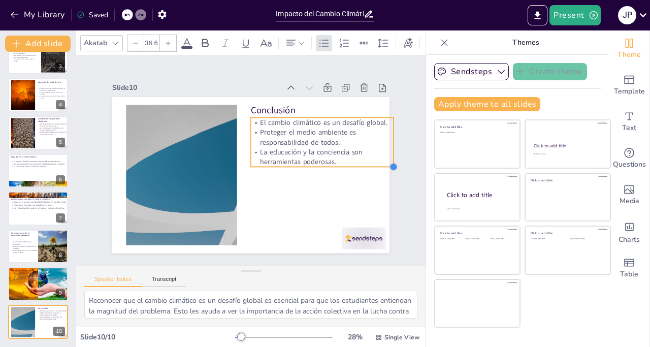
type input "36.2"
drag, startPoint x: 370, startPoint y: 151, endPoint x: 369, endPoint y: 156, distance: 5.2
click at [369, 156] on div "Conclusión El cambio climático es un desafío global. Proteger el medio ambiente…" at bounding box center [250, 175] width 277 height 156
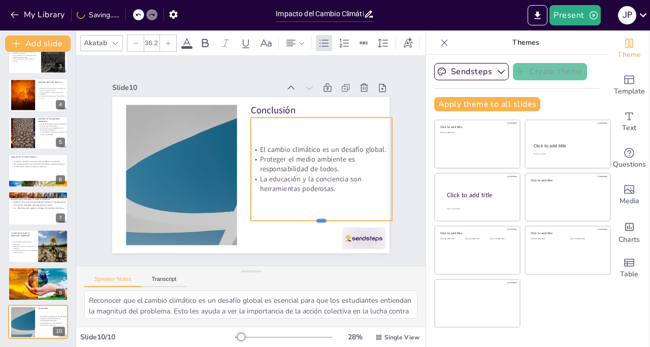
drag, startPoint x: 311, startPoint y: 165, endPoint x: 314, endPoint y: 219, distance: 54.4
click at [314, 220] on div at bounding box center [314, 231] width 141 height 23
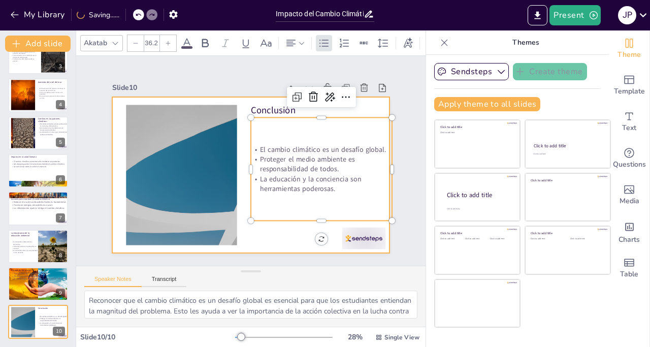
click at [270, 237] on div at bounding box center [250, 175] width 292 height 184
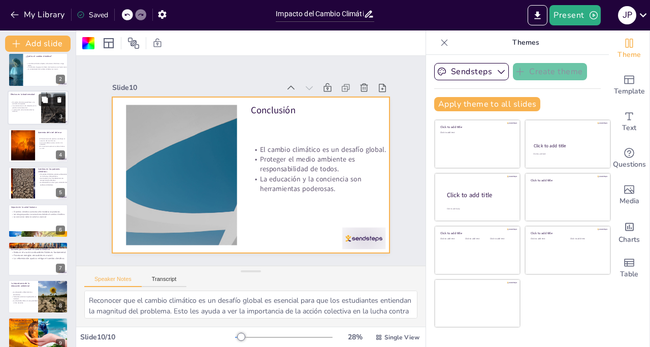
scroll to position [0, 0]
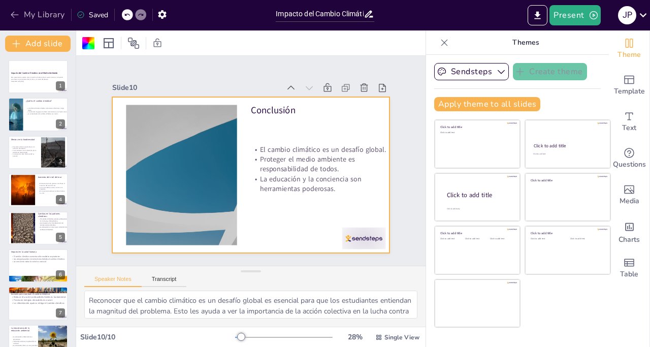
click at [20, 12] on button "My Library" at bounding box center [38, 15] width 61 height 16
